Goal: Transaction & Acquisition: Download file/media

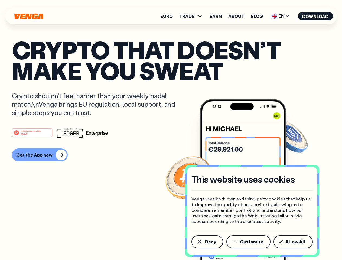
click at [171, 130] on div "#1 PRODUCT OF THE MONTH Web3" at bounding box center [171, 133] width 318 height 10
click at [207, 242] on span "Deny" at bounding box center [210, 241] width 11 height 4
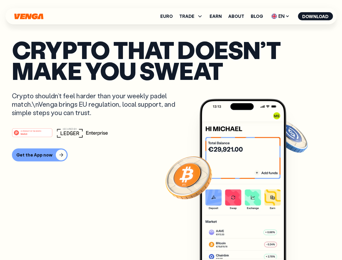
click at [249, 242] on img at bounding box center [242, 189] width 87 height 181
click at [294, 242] on article "Crypto that doesn’t make you sweat Crypto shouldn’t feel harder than your weekl…" at bounding box center [171, 140] width 318 height 203
click at [193, 16] on span "TRADE" at bounding box center [186, 16] width 15 height 4
click at [280, 16] on span "EN" at bounding box center [280, 16] width 22 height 9
click at [315, 16] on button "Download" at bounding box center [315, 16] width 35 height 8
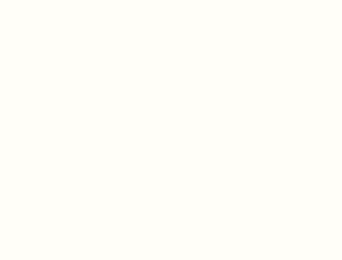
click at [171, 0] on html "This website uses cookies Venga uses both own and third-party cookies that help…" at bounding box center [171, 0] width 342 height 0
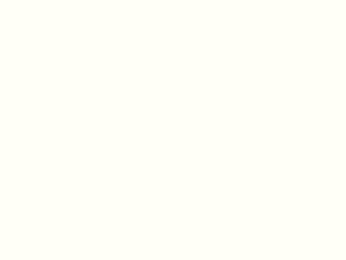
click at [39, 0] on html "This website uses cookies Venga uses both own and third-party cookies that help…" at bounding box center [173, 0] width 346 height 0
click at [33, 0] on html "This website uses cookies Venga uses both own and third-party cookies that help…" at bounding box center [173, 0] width 346 height 0
